Goal: Use online tool/utility: Utilize a website feature to perform a specific function

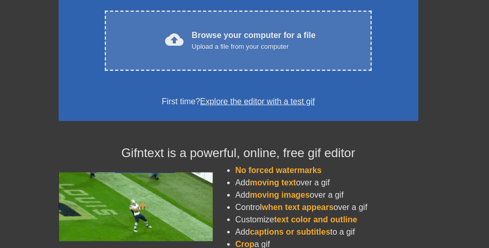
scroll to position [211, 0]
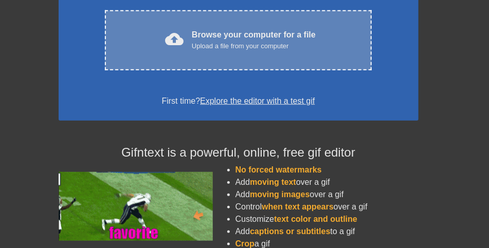
click at [220, 51] on div "Upload a file from your computer" at bounding box center [254, 46] width 124 height 10
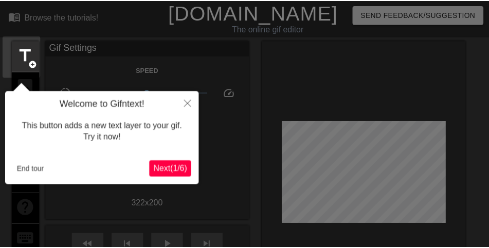
scroll to position [25, 0]
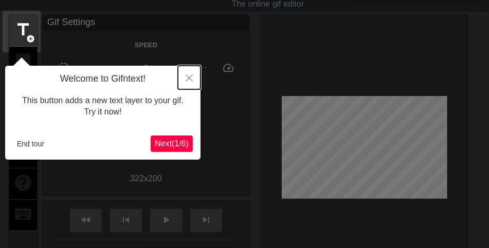
click at [190, 76] on icon "Close" at bounding box center [189, 78] width 7 height 7
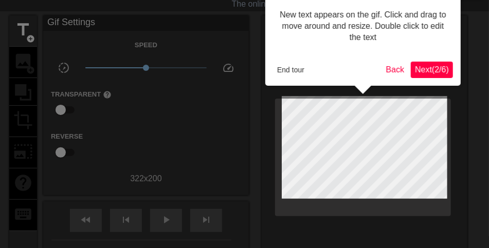
scroll to position [0, 0]
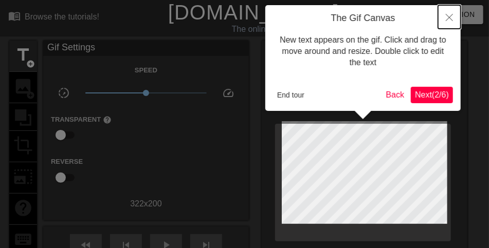
click at [449, 17] on icon "Close" at bounding box center [449, 17] width 7 height 7
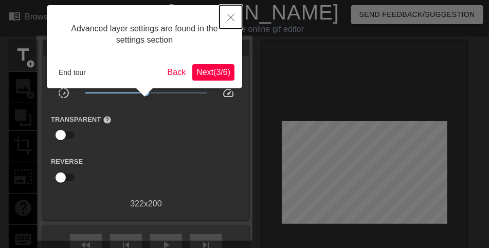
click at [236, 13] on button "Close" at bounding box center [231, 17] width 23 height 24
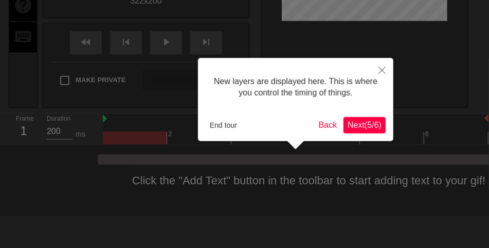
scroll to position [3, 0]
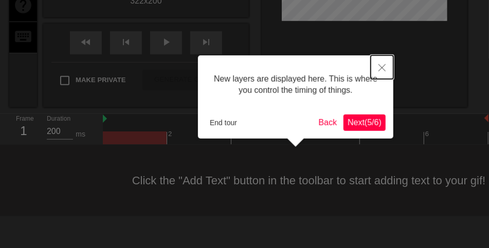
click at [380, 64] on icon "Close" at bounding box center [381, 67] width 7 height 7
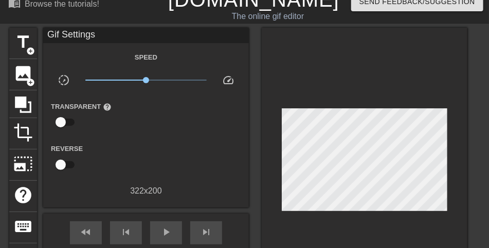
scroll to position [0, 0]
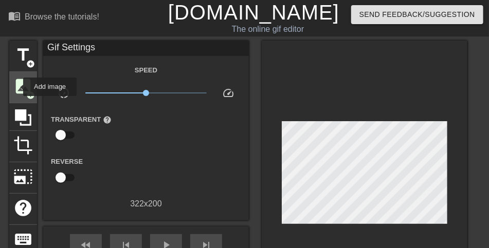
click at [16, 87] on span "image" at bounding box center [23, 87] width 20 height 20
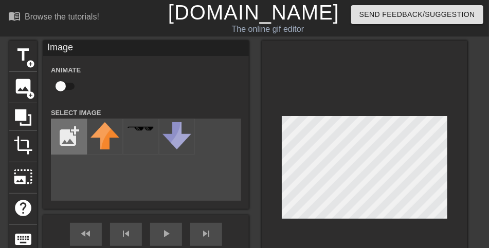
click at [70, 140] on input "file" at bounding box center [68, 136] width 35 height 35
type input "C:\fakepath\RSI-Eco-85x85.png"
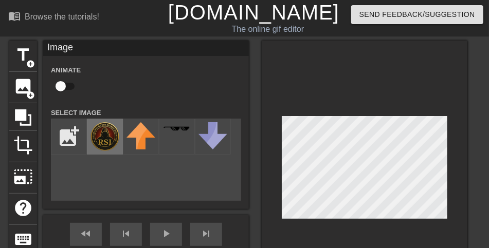
click at [115, 143] on img at bounding box center [104, 136] width 29 height 29
click at [104, 142] on img at bounding box center [104, 136] width 29 height 29
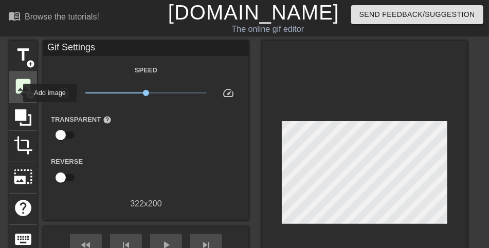
click at [16, 93] on span "image" at bounding box center [23, 87] width 20 height 20
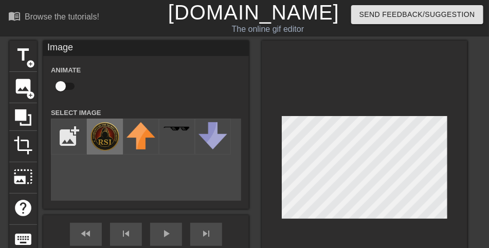
click at [101, 149] on img at bounding box center [104, 136] width 29 height 29
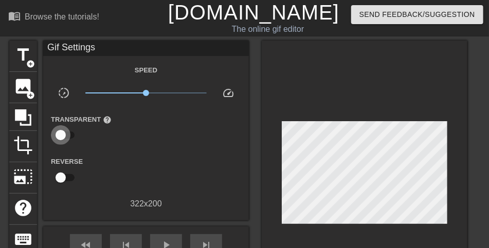
click at [68, 144] on input "checkbox" at bounding box center [60, 135] width 59 height 20
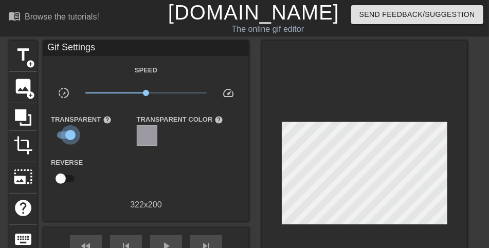
click at [68, 144] on input "checkbox" at bounding box center [70, 135] width 59 height 20
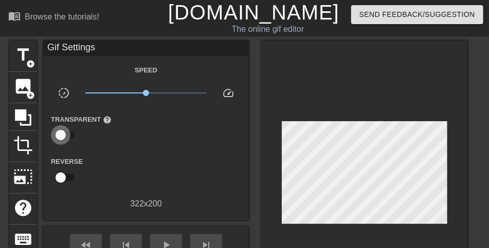
click at [68, 144] on input "checkbox" at bounding box center [60, 135] width 59 height 20
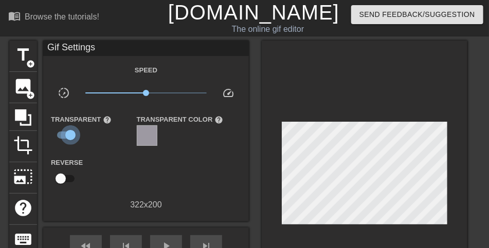
click at [68, 144] on input "checkbox" at bounding box center [70, 135] width 59 height 20
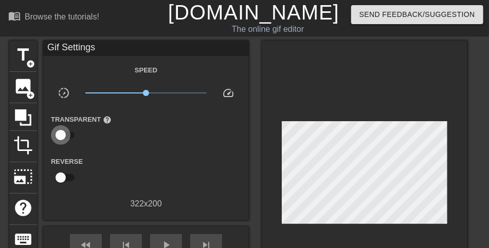
click at [68, 144] on input "checkbox" at bounding box center [60, 135] width 59 height 20
checkbox input "true"
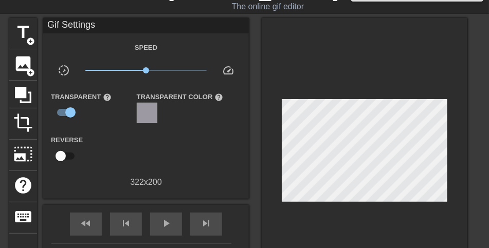
scroll to position [35, 0]
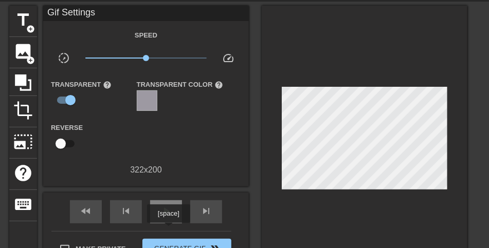
click at [169, 217] on span "play_arrow" at bounding box center [166, 211] width 12 height 12
click at [169, 217] on span "pause" at bounding box center [166, 211] width 12 height 12
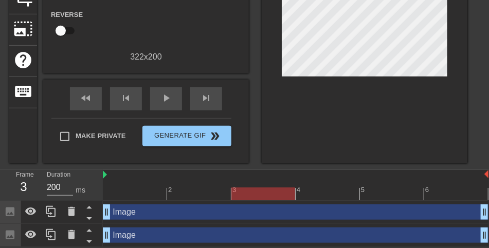
scroll to position [166, 0]
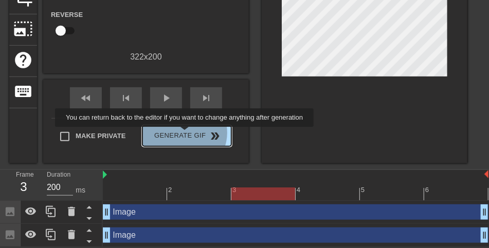
click at [189, 134] on span "Generate Gif double_arrow" at bounding box center [187, 136] width 81 height 12
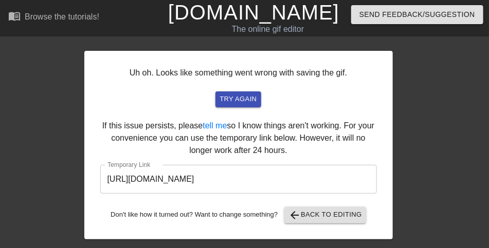
scroll to position [23, 0]
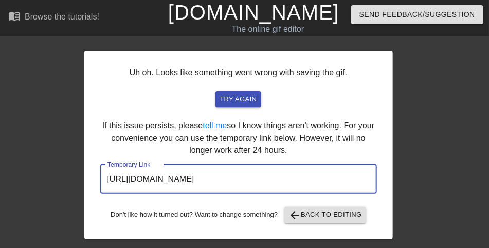
click at [281, 185] on input "[URL][DOMAIN_NAME]" at bounding box center [238, 179] width 277 height 29
click at [281, 184] on input "[URL][DOMAIN_NAME]" at bounding box center [238, 179] width 277 height 29
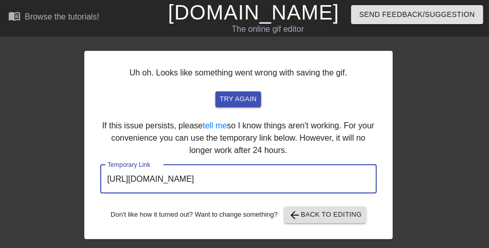
click at [281, 184] on input "[URL][DOMAIN_NAME]" at bounding box center [238, 179] width 277 height 29
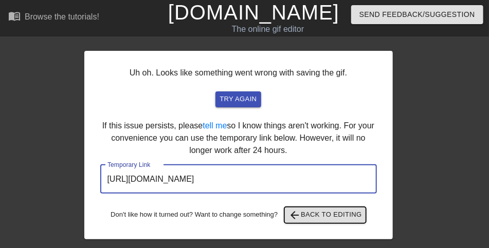
click at [319, 217] on span "arrow_back Back to Editing" at bounding box center [325, 215] width 74 height 12
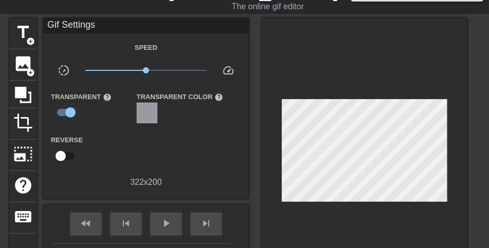
click at [62, 120] on input "checkbox" at bounding box center [70, 113] width 59 height 20
checkbox input "false"
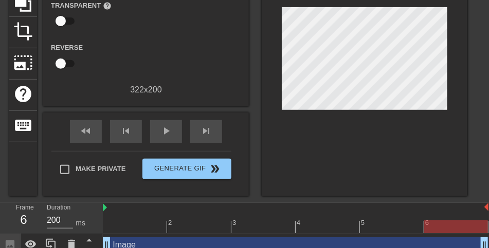
scroll to position [163, 0]
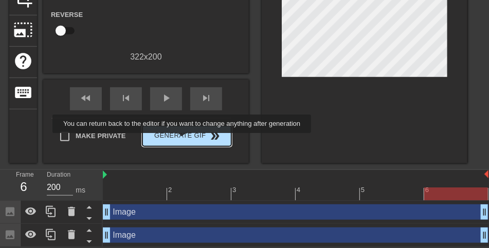
click at [186, 140] on span "Generate Gif double_arrow" at bounding box center [187, 136] width 81 height 12
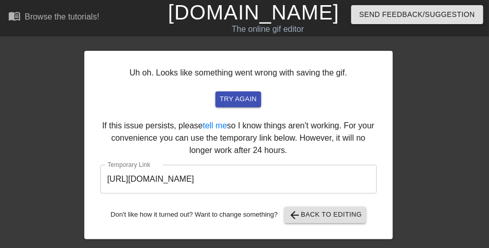
scroll to position [23, 0]
click at [332, 173] on input "[URL][DOMAIN_NAME]" at bounding box center [238, 179] width 277 height 29
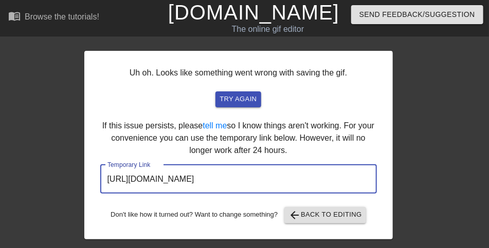
click at [332, 173] on input "[URL][DOMAIN_NAME]" at bounding box center [238, 179] width 277 height 29
